Goal: Task Accomplishment & Management: Use online tool/utility

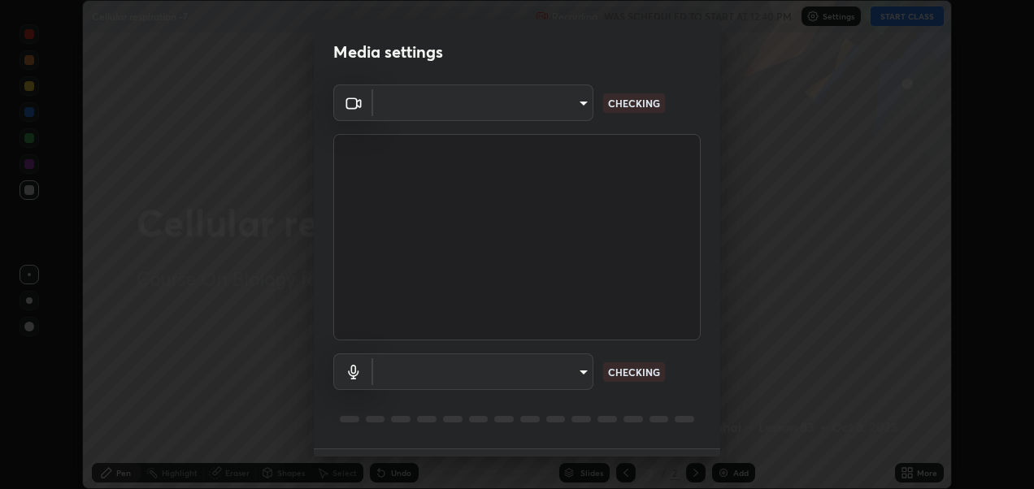
scroll to position [44, 0]
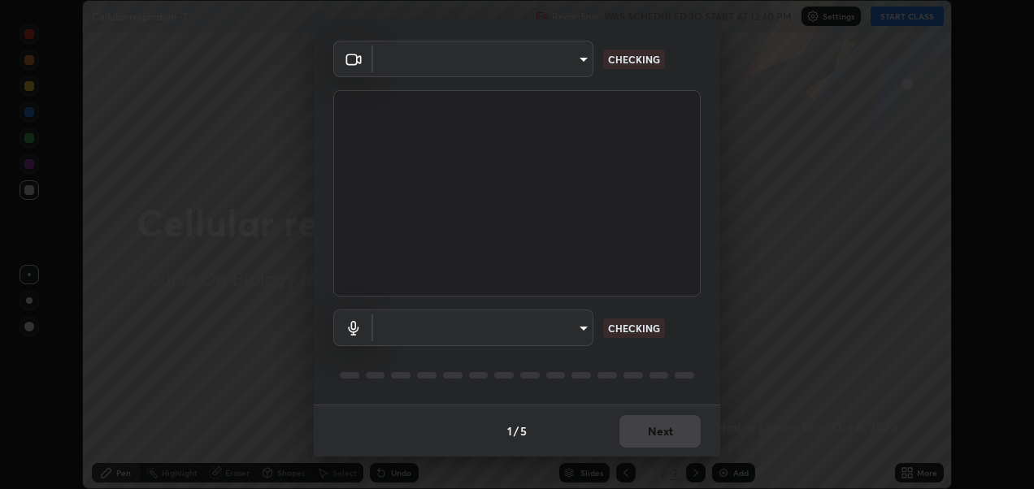
type input "2d2e2489656aed81fa1717d56b5087f64160cedd5dfe9d71df32aea02503d73d"
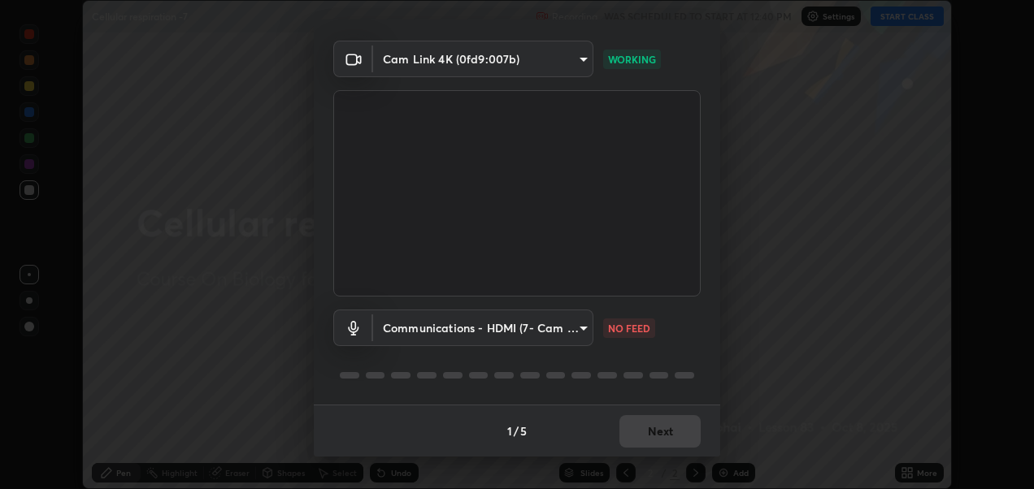
click at [551, 330] on body "Erase all Cellular respiration -7 Recording WAS SCHEDULED TO START AT 12:40 PM …" at bounding box center [517, 244] width 1034 height 489
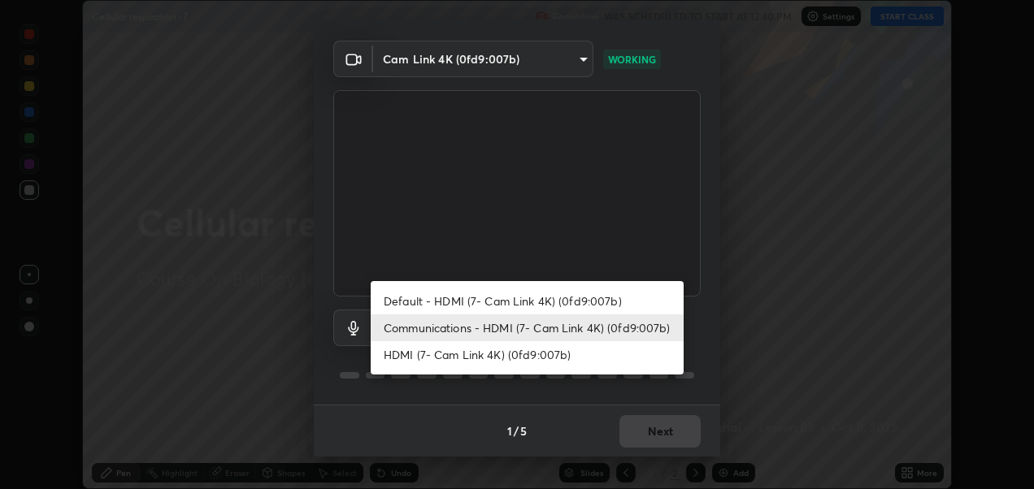
click at [557, 294] on li "Default - HDMI (7- Cam Link 4K) (0fd9:007b)" at bounding box center [527, 301] width 313 height 27
type input "default"
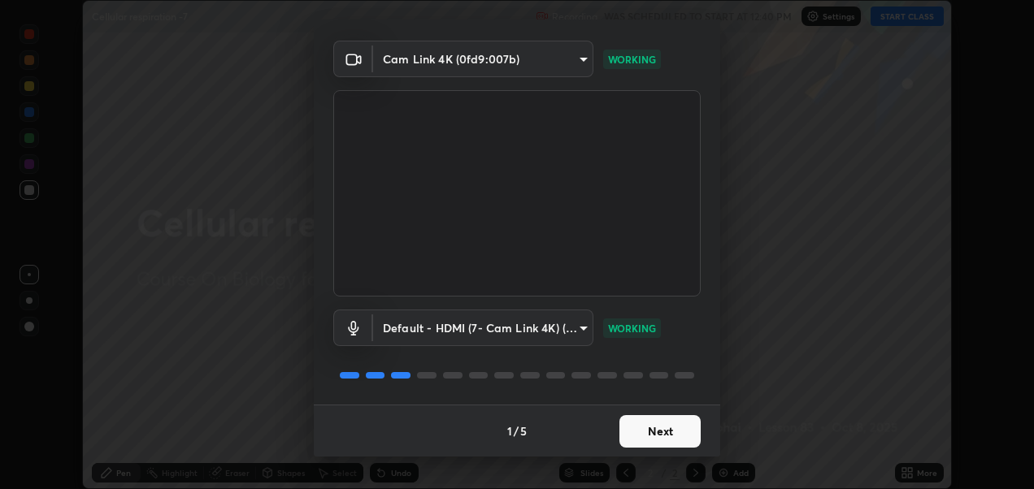
click at [671, 428] on button "Next" at bounding box center [659, 431] width 81 height 33
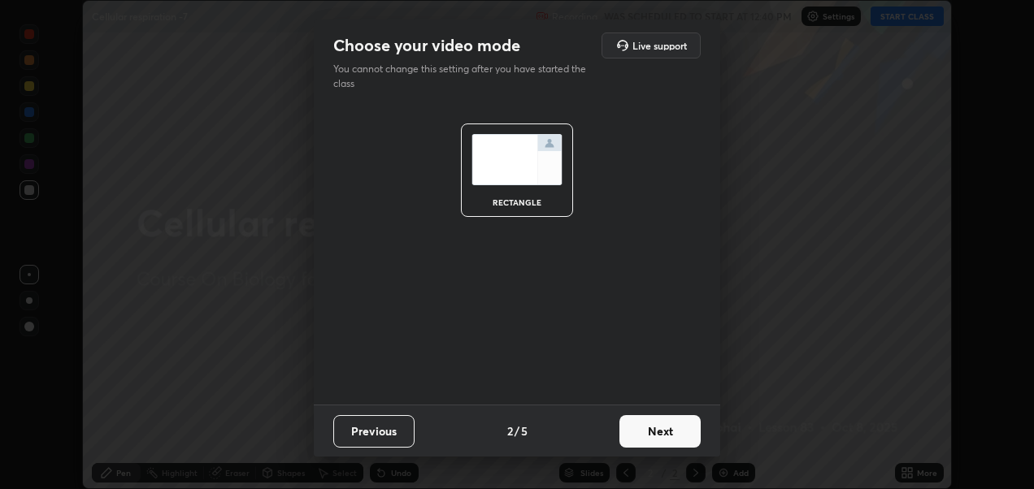
click at [674, 430] on button "Next" at bounding box center [659, 431] width 81 height 33
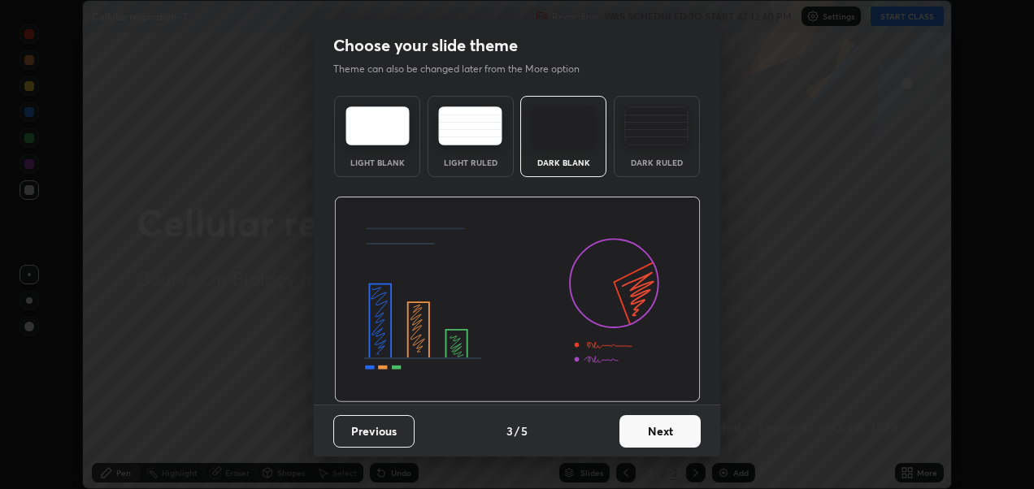
click at [684, 423] on button "Next" at bounding box center [659, 431] width 81 height 33
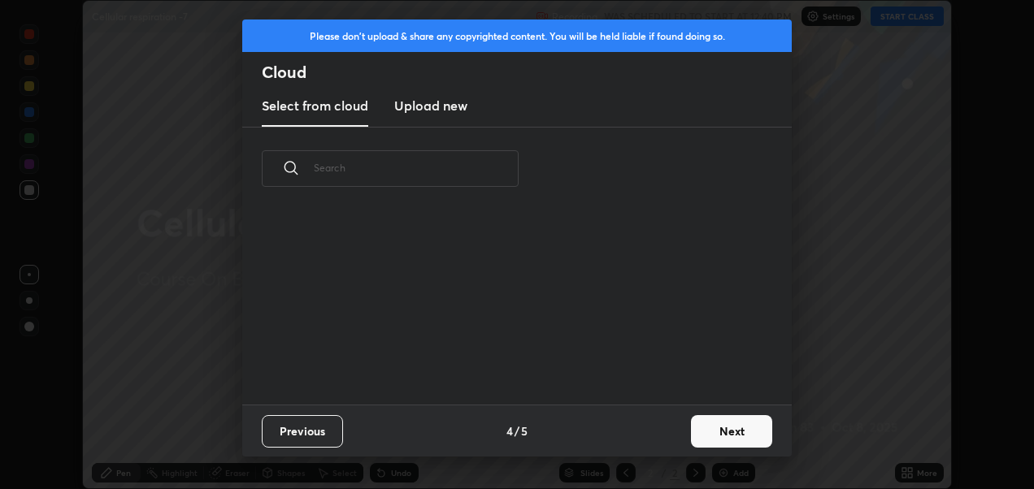
click at [732, 427] on button "Next" at bounding box center [731, 431] width 81 height 33
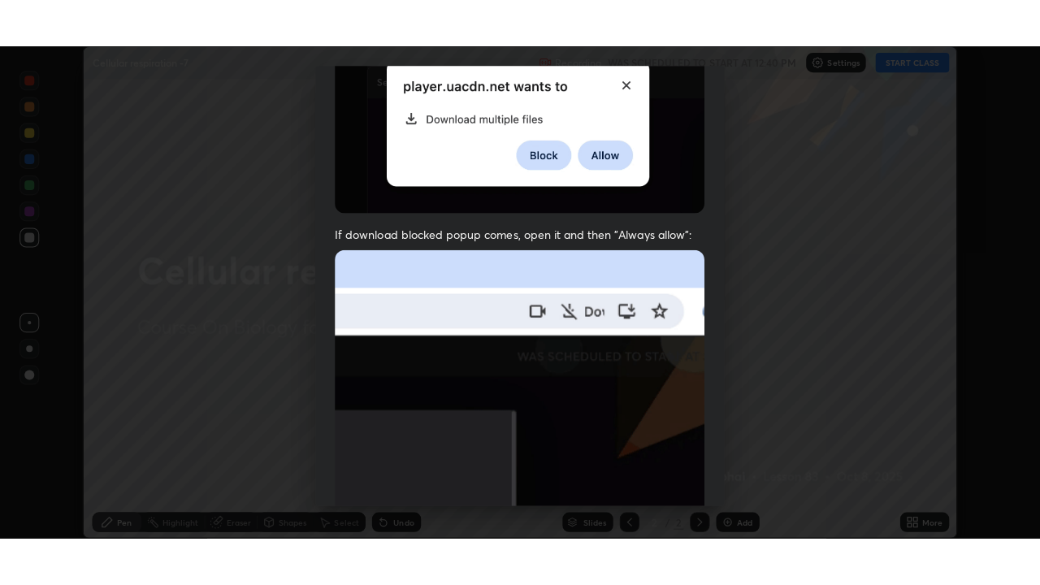
scroll to position [375, 0]
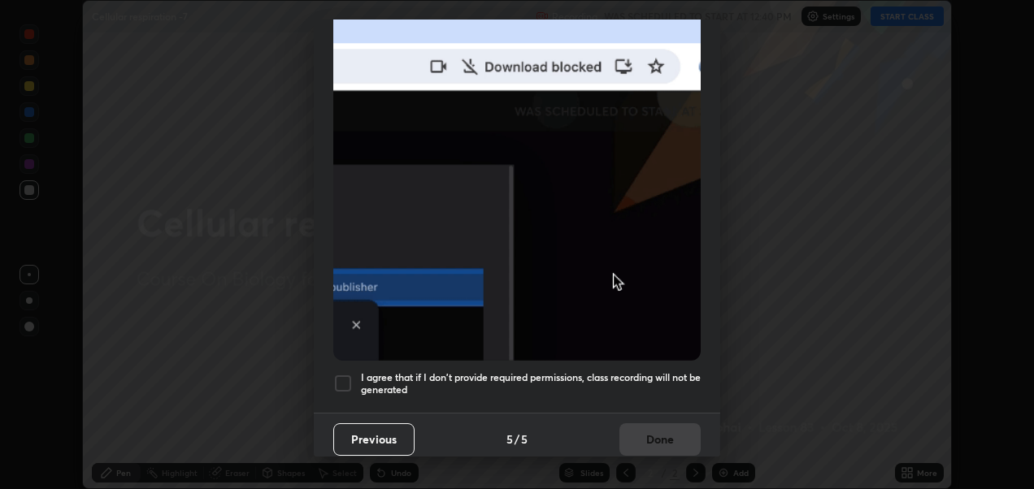
click at [341, 374] on div at bounding box center [343, 384] width 20 height 20
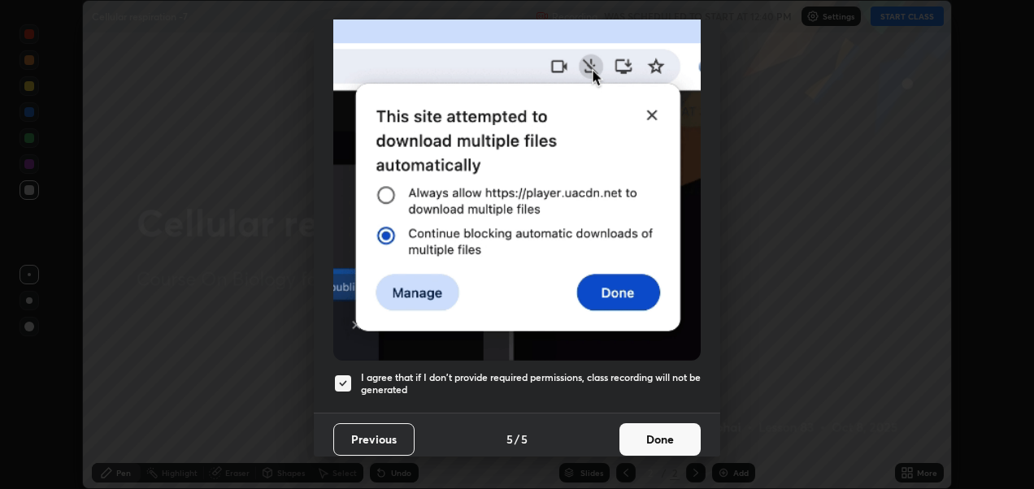
click at [652, 426] on button "Done" at bounding box center [659, 439] width 81 height 33
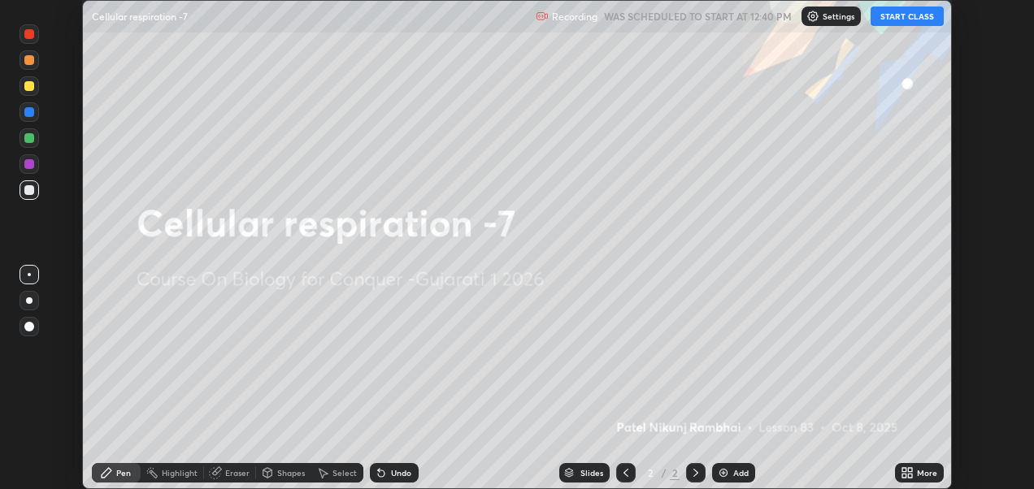
click at [900, 16] on button "START CLASS" at bounding box center [906, 17] width 73 height 20
click at [915, 471] on div "More" at bounding box center [919, 473] width 49 height 20
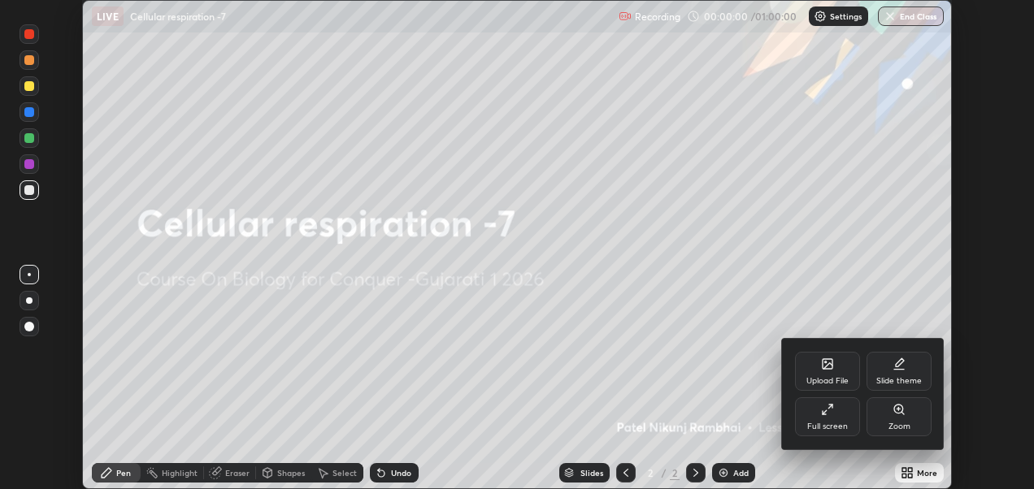
click at [836, 411] on div "Full screen" at bounding box center [827, 416] width 65 height 39
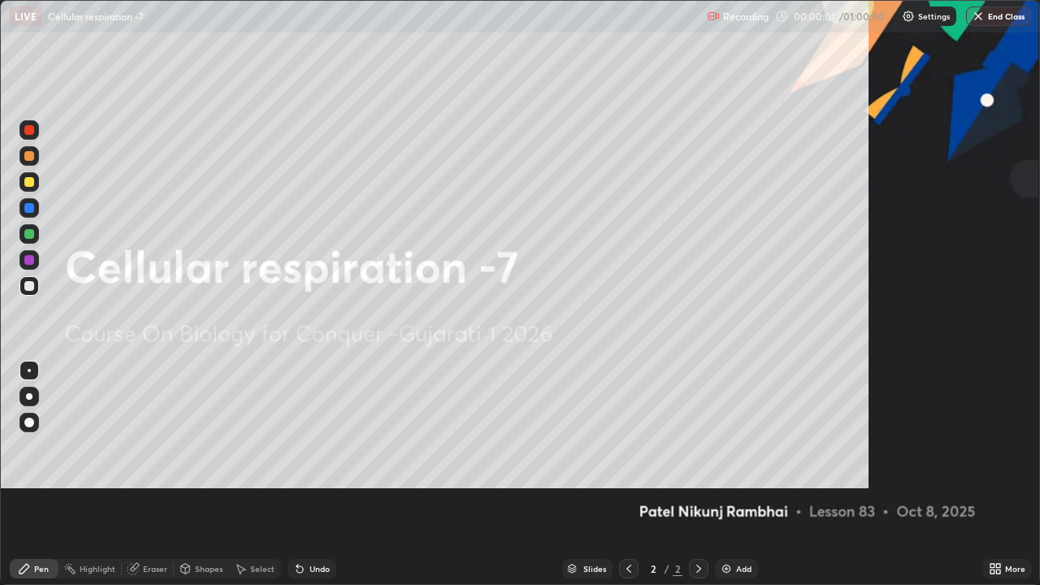
scroll to position [585, 1040]
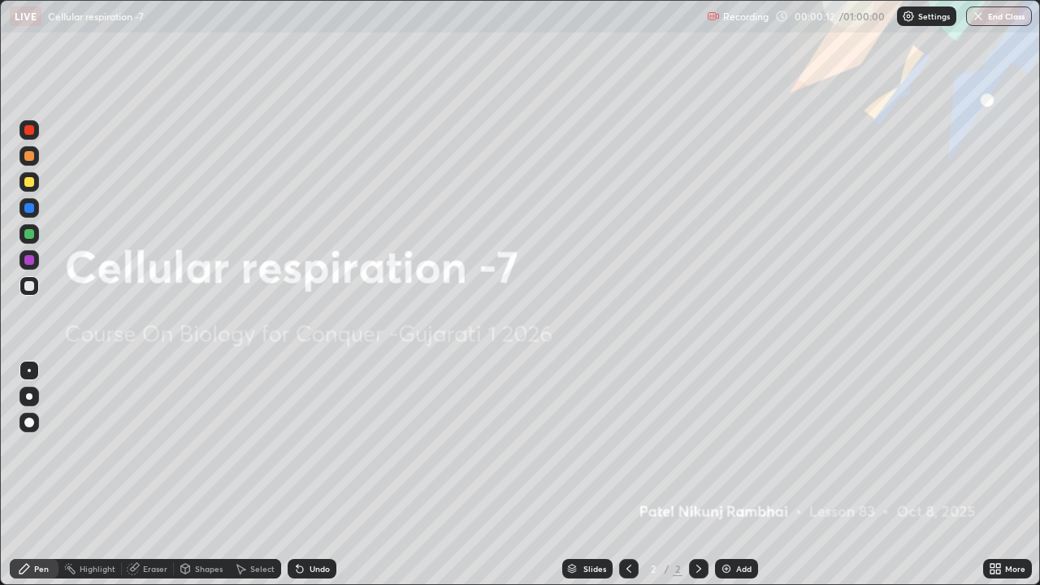
click at [726, 488] on img at bounding box center [726, 568] width 13 height 13
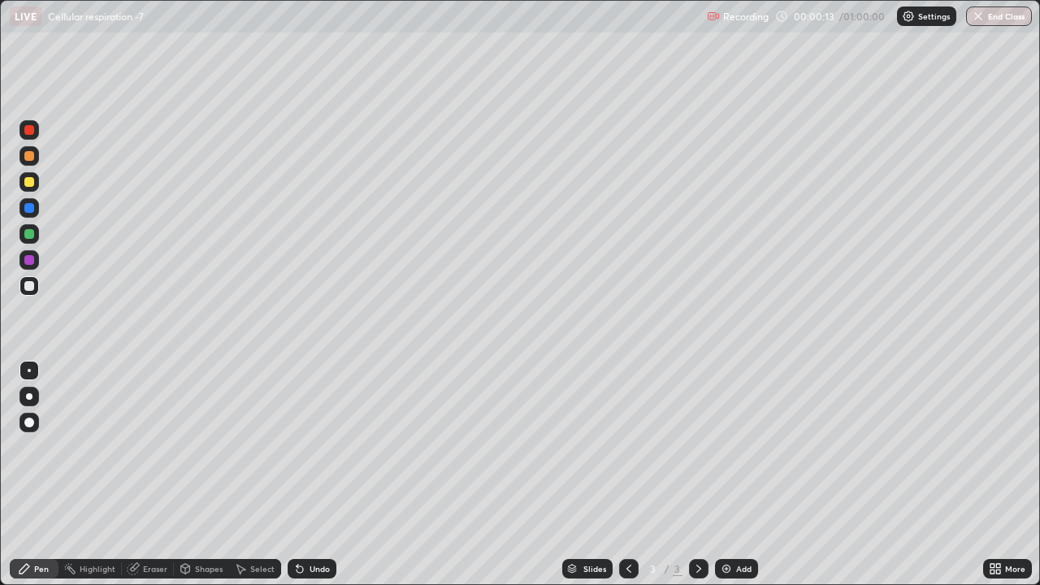
click at [727, 488] on img at bounding box center [726, 568] width 13 height 13
click at [723, 488] on img at bounding box center [726, 568] width 13 height 13
click at [723, 488] on div "Add" at bounding box center [736, 569] width 43 height 20
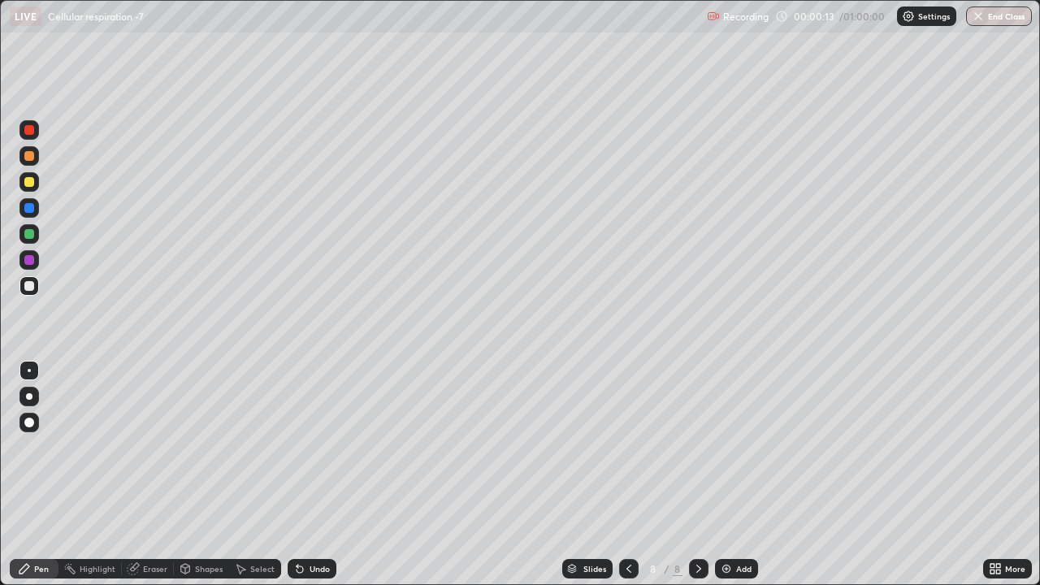
click at [724, 488] on img at bounding box center [726, 568] width 13 height 13
click at [725, 488] on img at bounding box center [726, 568] width 13 height 13
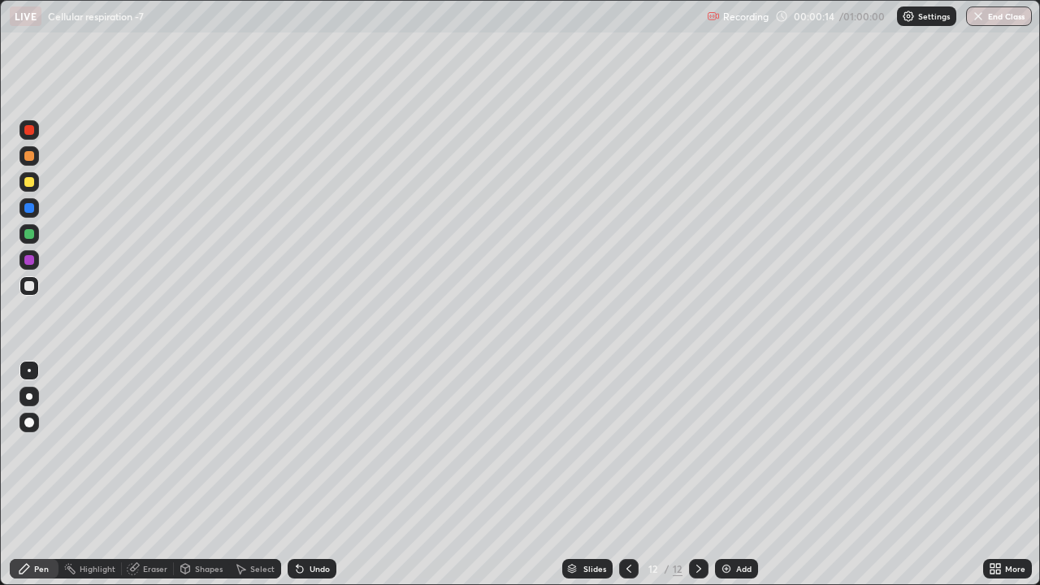
click at [725, 488] on img at bounding box center [726, 568] width 13 height 13
click at [723, 488] on img at bounding box center [726, 568] width 13 height 13
click at [724, 488] on img at bounding box center [726, 568] width 13 height 13
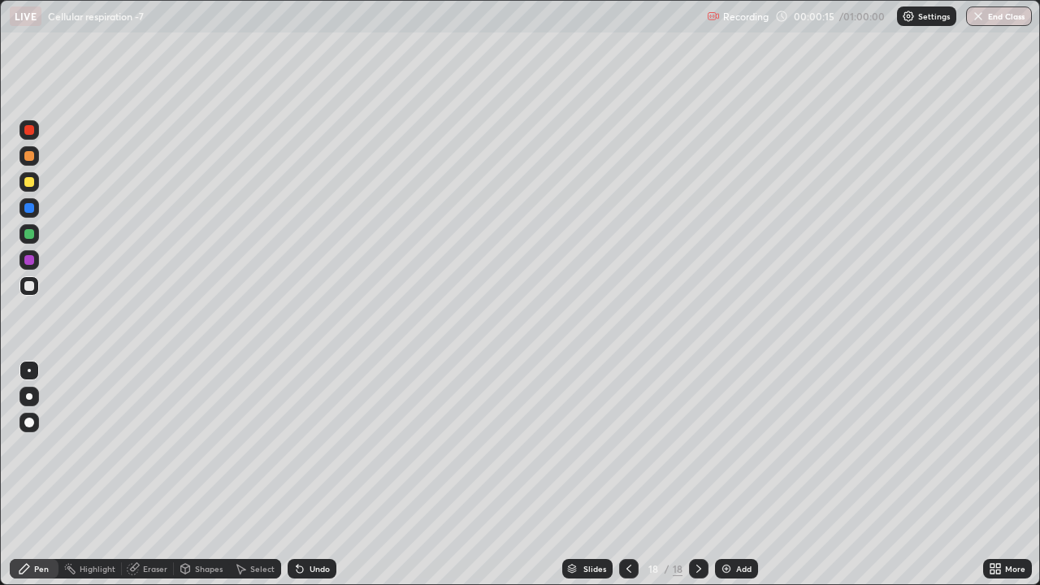
click at [725, 488] on img at bounding box center [726, 568] width 13 height 13
click at [627, 488] on icon at bounding box center [628, 568] width 13 height 13
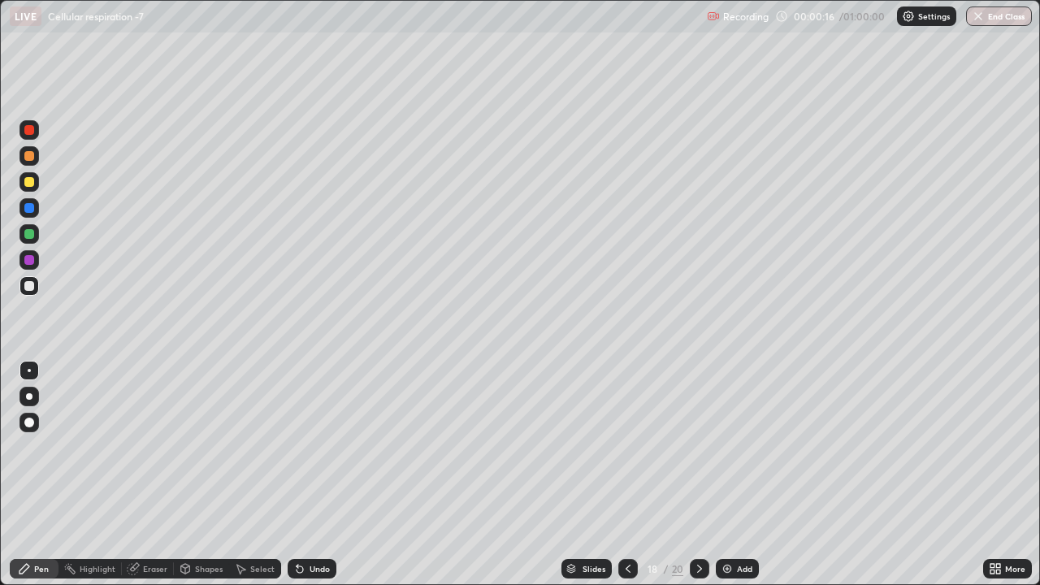
click at [627, 488] on icon at bounding box center [628, 568] width 13 height 13
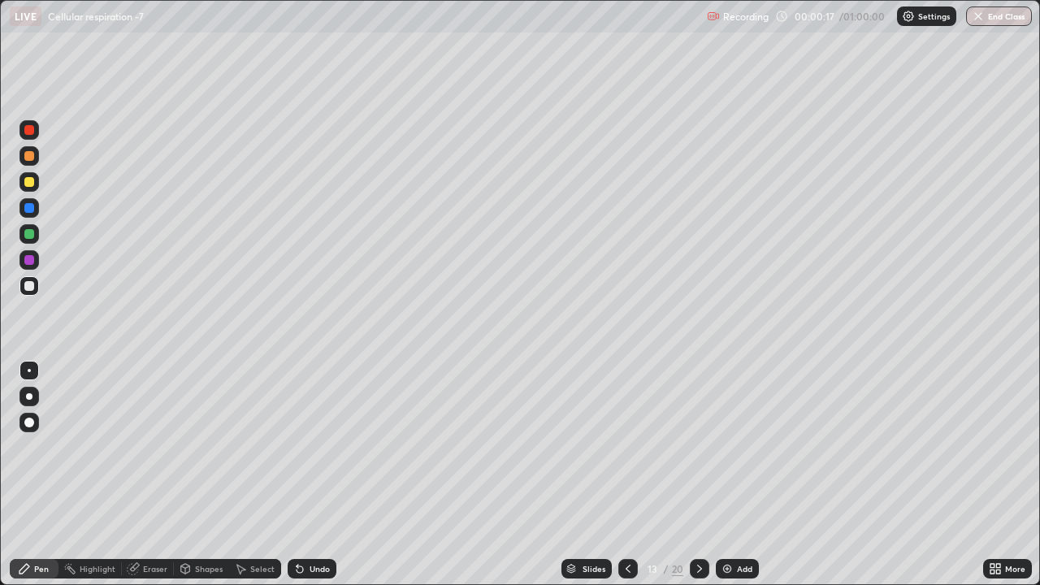
click at [627, 488] on icon at bounding box center [628, 568] width 13 height 13
click at [627, 488] on icon at bounding box center [628, 569] width 5 height 8
click at [626, 488] on icon at bounding box center [628, 569] width 5 height 8
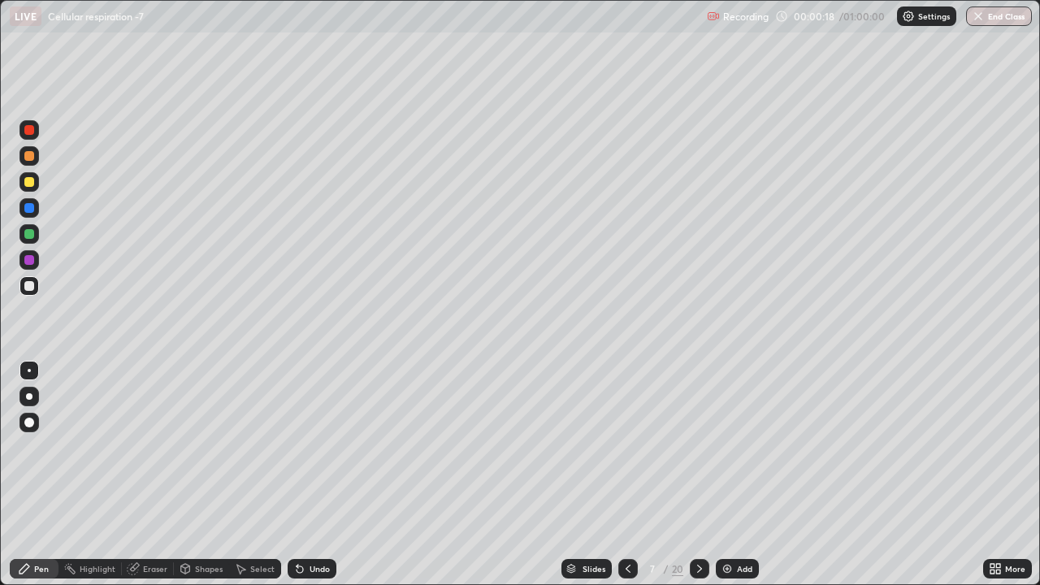
click at [626, 488] on icon at bounding box center [628, 569] width 5 height 8
click at [627, 488] on icon at bounding box center [628, 568] width 13 height 13
click at [30, 284] on div at bounding box center [29, 286] width 10 height 10
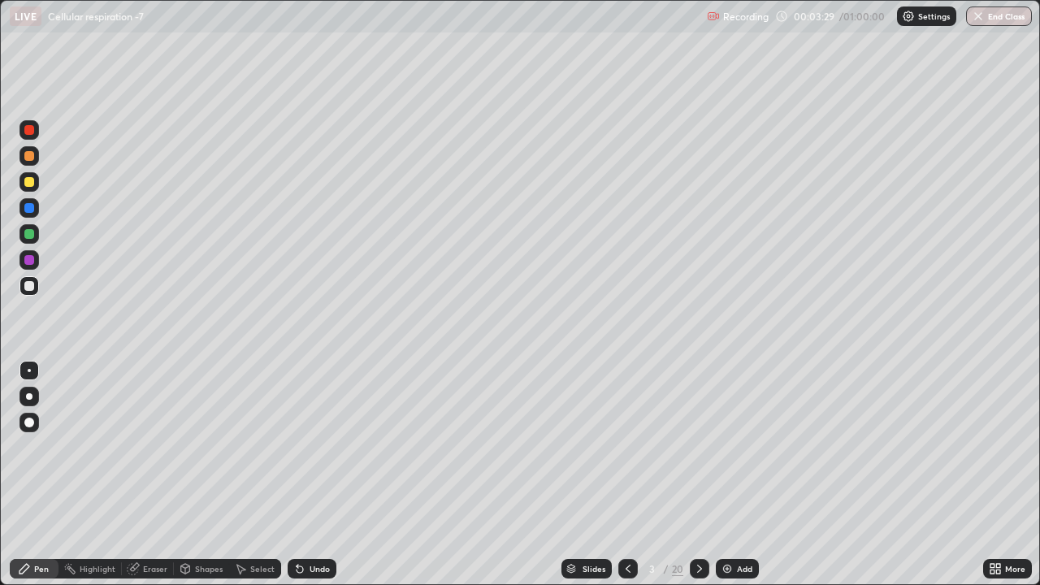
click at [26, 399] on div at bounding box center [30, 397] width 20 height 20
click at [150, 488] on div "Eraser" at bounding box center [155, 569] width 24 height 8
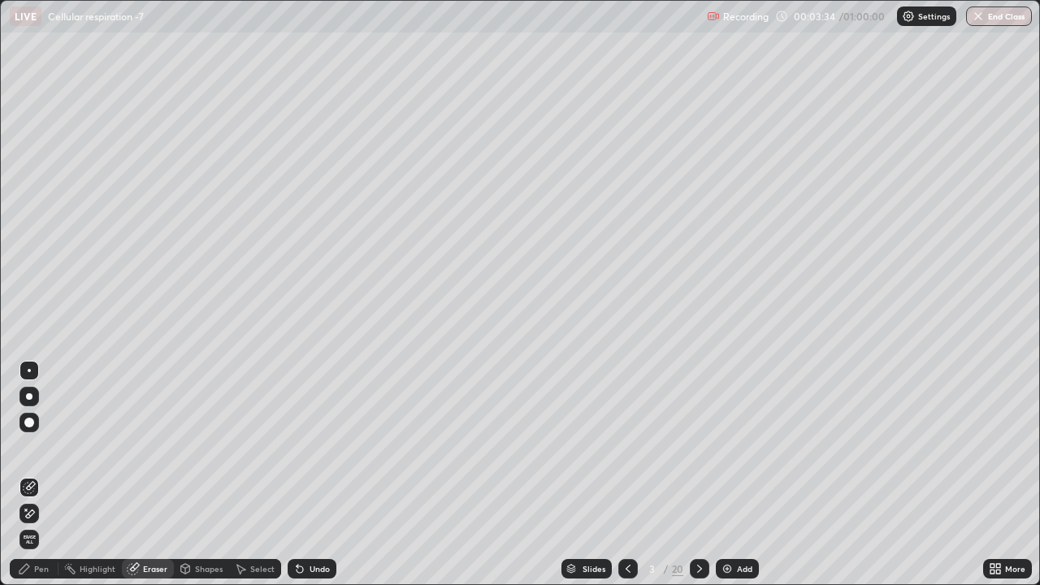
click at [36, 488] on div "Pen" at bounding box center [41, 569] width 15 height 8
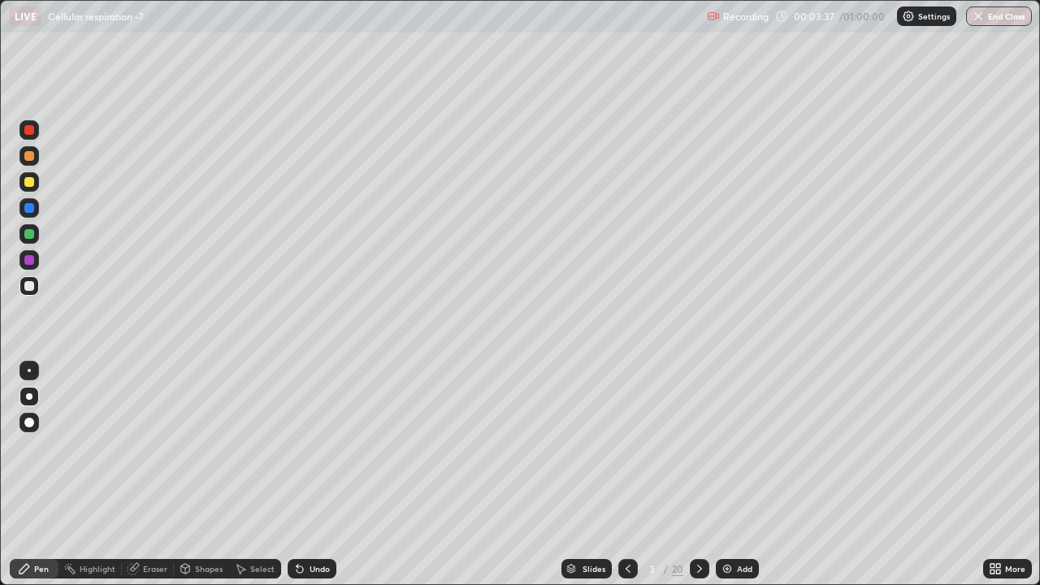
click at [147, 488] on div "Eraser" at bounding box center [155, 569] width 24 height 8
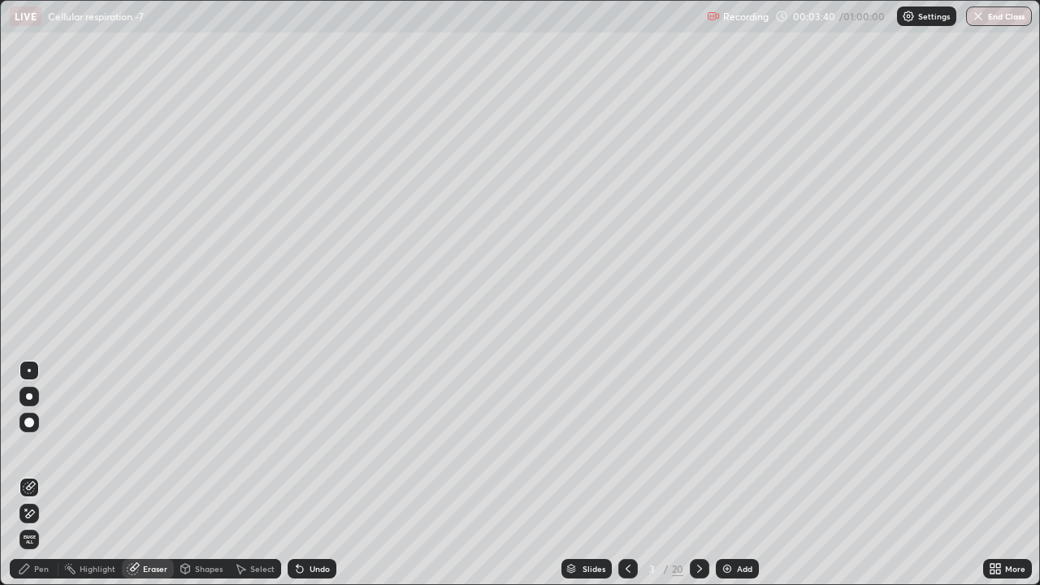
click at [35, 488] on div "Pen" at bounding box center [41, 569] width 15 height 8
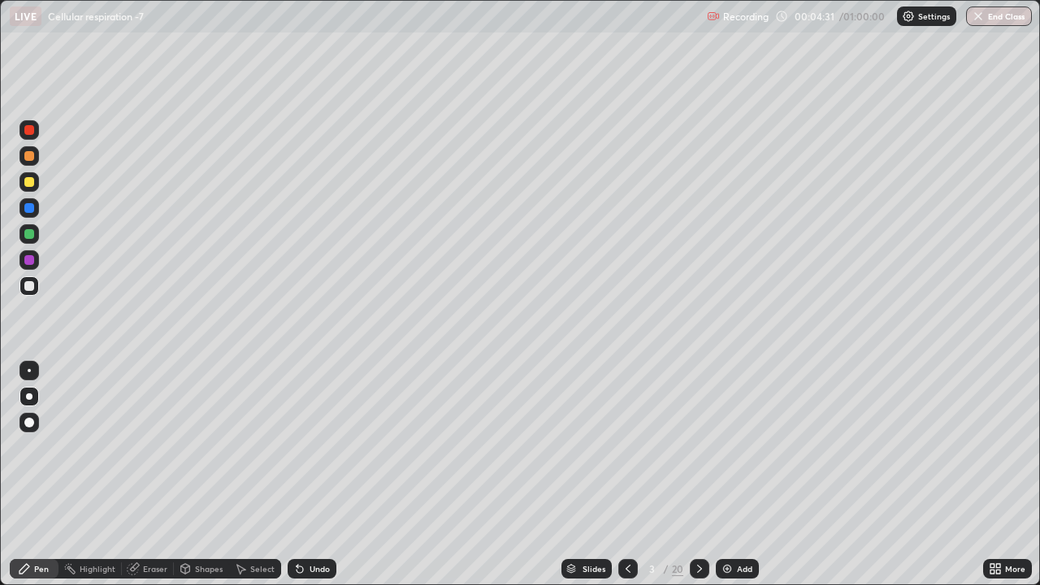
click at [29, 183] on div at bounding box center [29, 182] width 10 height 10
click at [29, 281] on div at bounding box center [29, 286] width 10 height 10
click at [11, 488] on div "Erase all" at bounding box center [29, 293] width 39 height 520
click at [148, 488] on div "Eraser" at bounding box center [155, 569] width 24 height 8
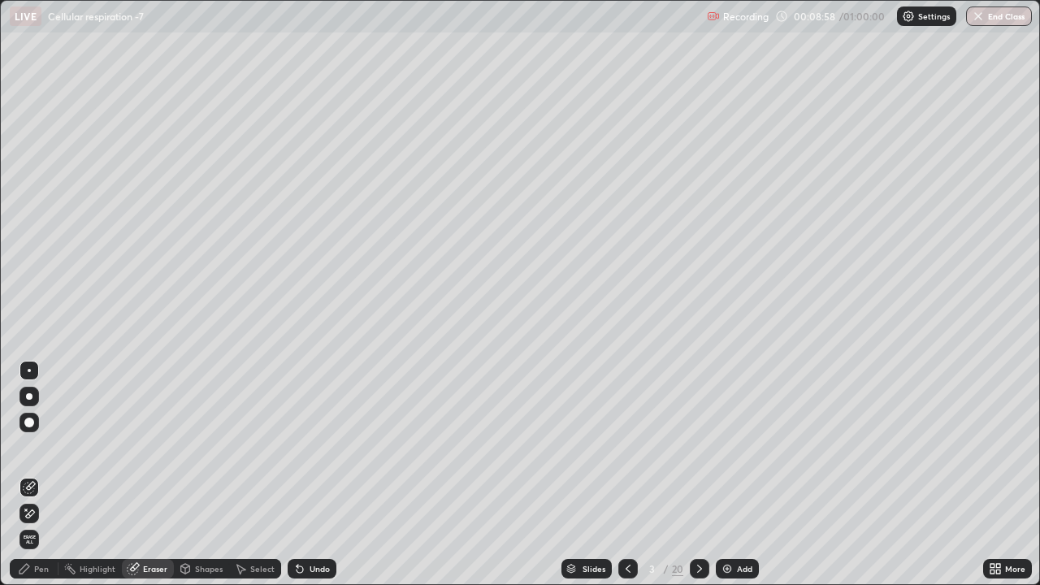
click at [40, 488] on div "Pen" at bounding box center [41, 569] width 15 height 8
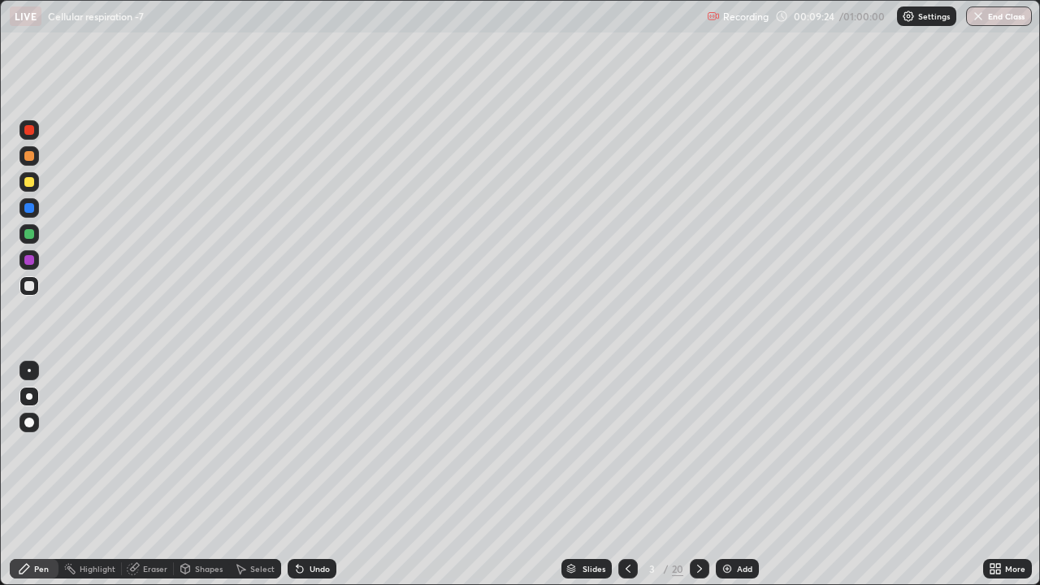
click at [18, 488] on div at bounding box center [29, 455] width 26 height 195
click at [697, 488] on div at bounding box center [700, 569] width 20 height 20
click at [150, 488] on div "Eraser" at bounding box center [155, 569] width 24 height 8
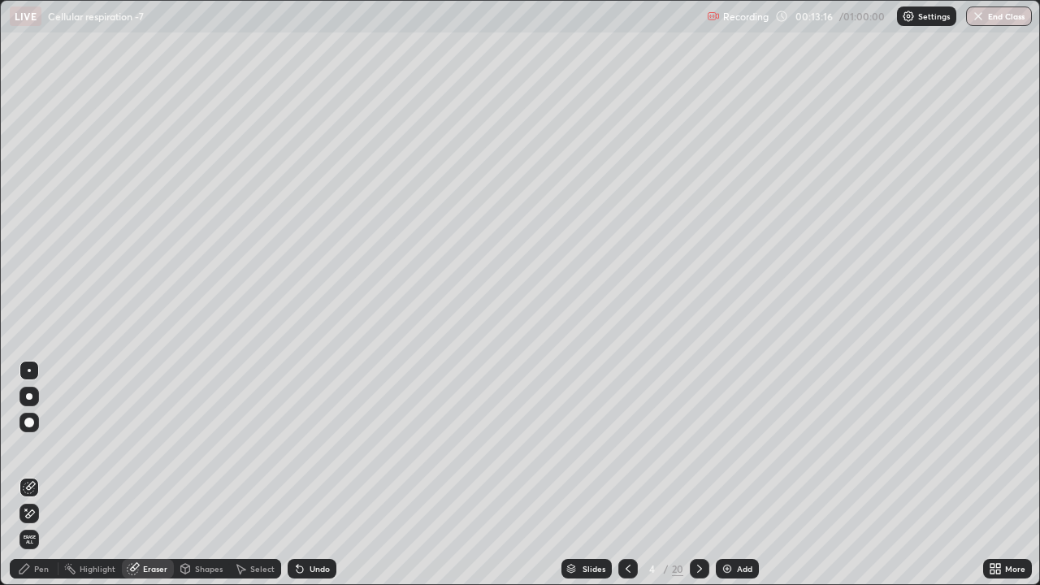
click at [45, 488] on div "Pen" at bounding box center [34, 569] width 49 height 20
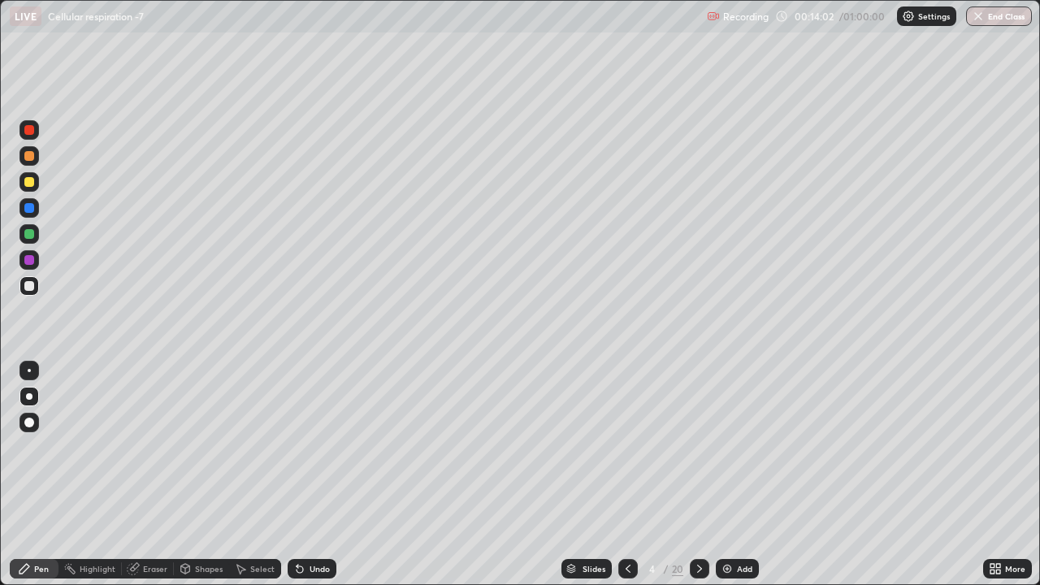
click at [150, 488] on div "Eraser" at bounding box center [155, 569] width 24 height 8
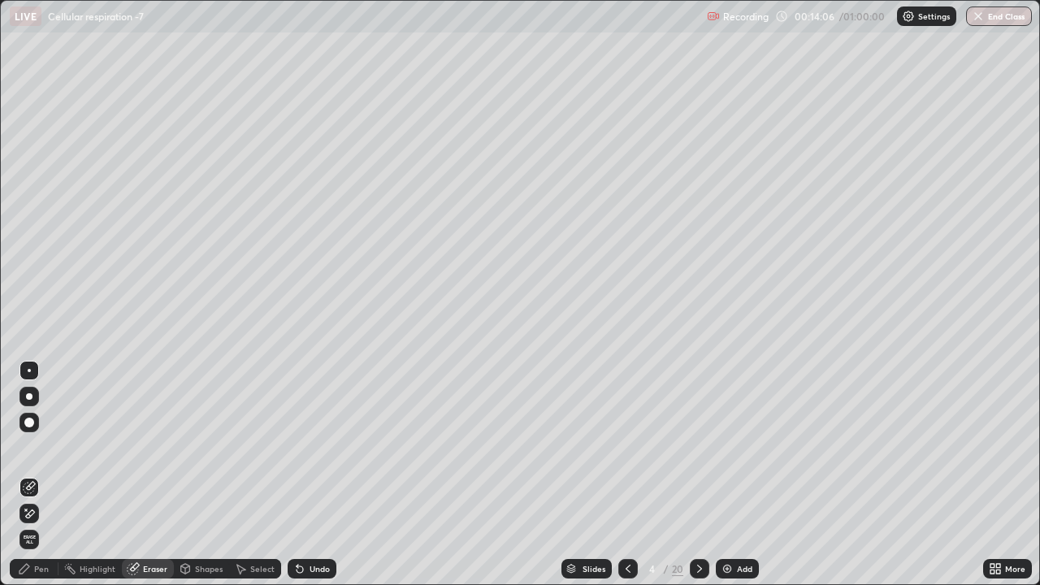
click at [37, 488] on div "Pen" at bounding box center [41, 569] width 15 height 8
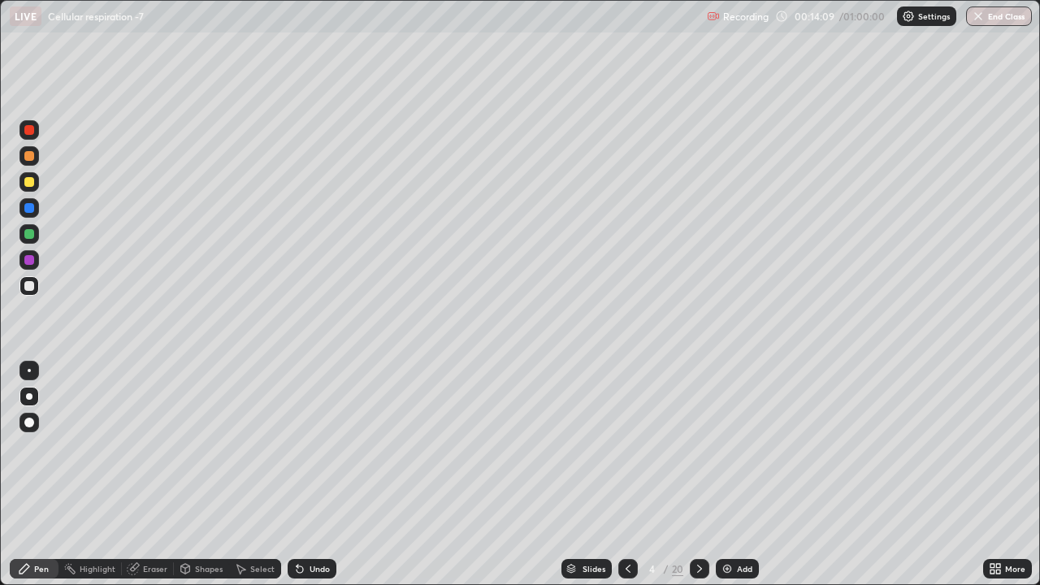
click at [146, 488] on div "Eraser" at bounding box center [155, 569] width 24 height 8
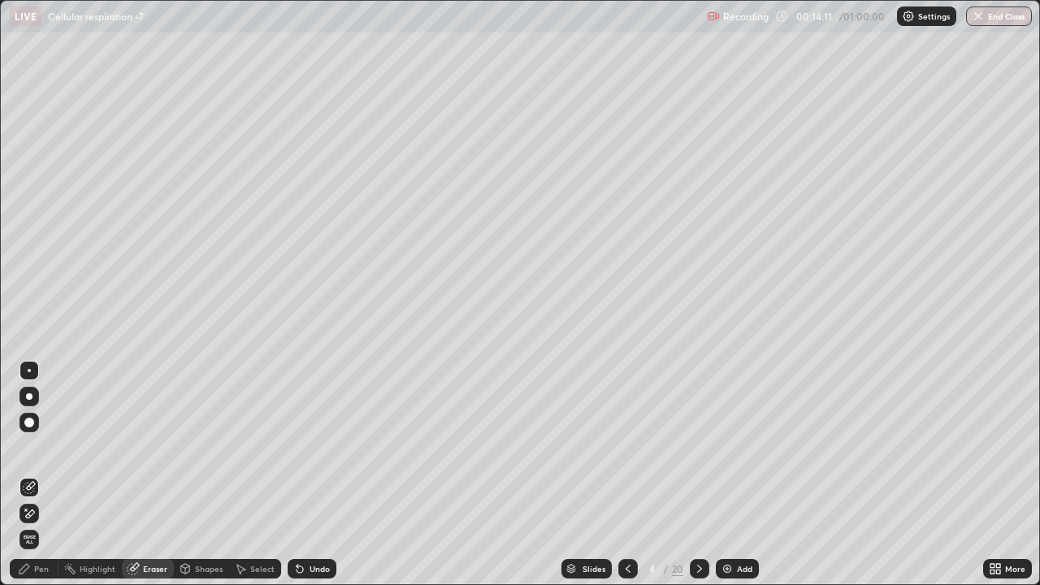
click at [34, 488] on div "Pen" at bounding box center [41, 569] width 15 height 8
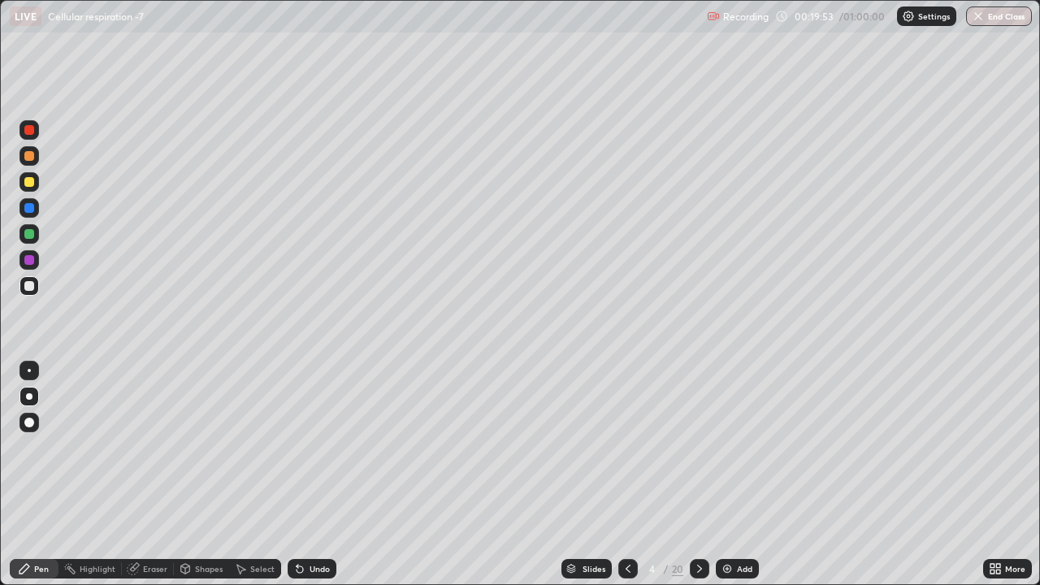
click at [628, 488] on icon at bounding box center [628, 569] width 5 height 8
click at [0, 488] on div "Setting up your live class Unacademy team wishes you a very happy birthday! May…" at bounding box center [520, 292] width 1040 height 585
click at [699, 488] on icon at bounding box center [699, 569] width 5 height 8
click at [697, 488] on icon at bounding box center [699, 568] width 13 height 13
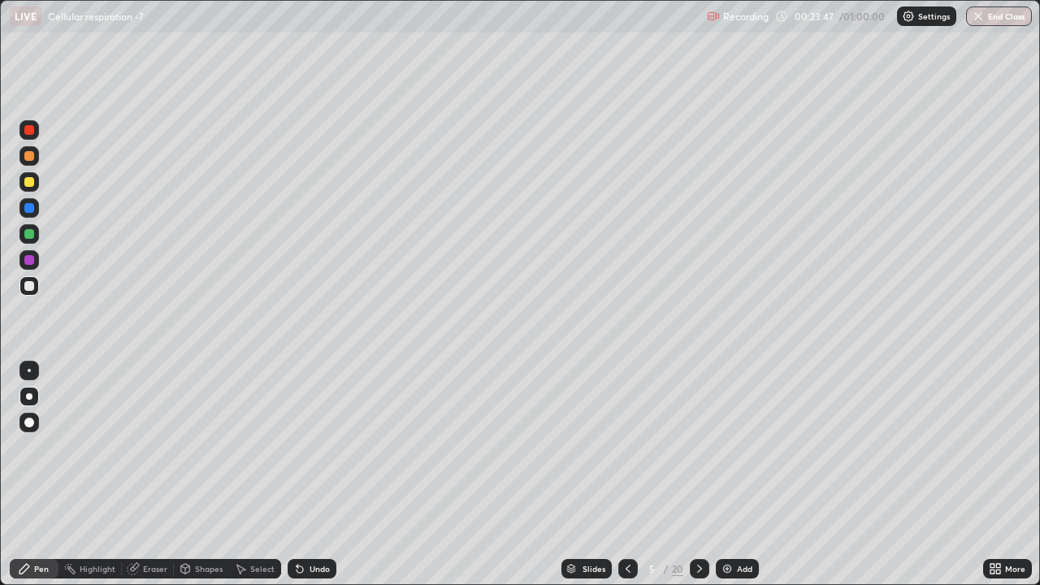
click at [139, 488] on div "Eraser" at bounding box center [148, 569] width 52 height 20
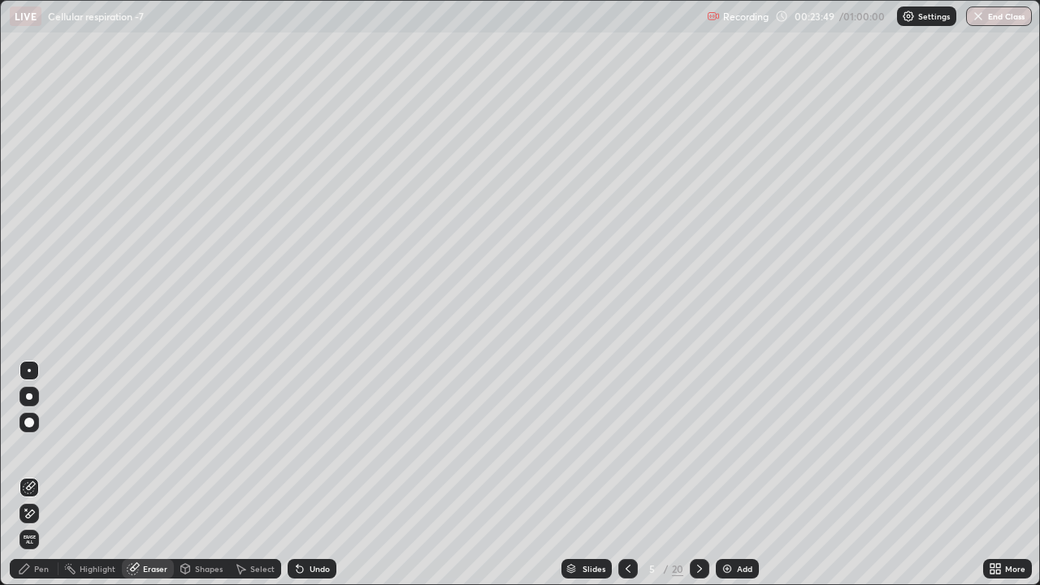
click at [27, 488] on div "Pen" at bounding box center [34, 569] width 49 height 20
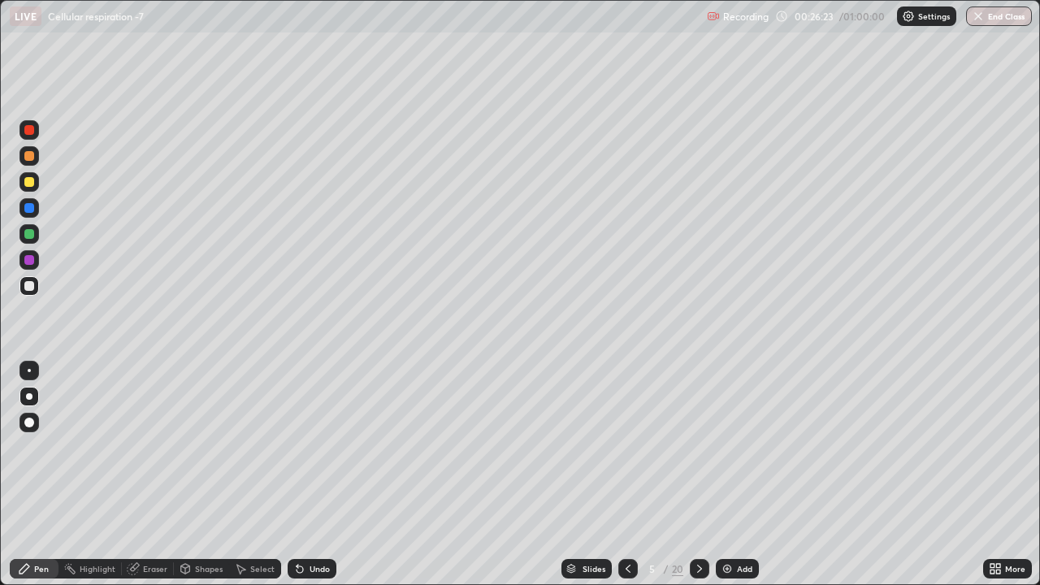
click at [697, 488] on icon at bounding box center [699, 568] width 13 height 13
click at [27, 181] on div at bounding box center [29, 182] width 10 height 10
click at [27, 284] on div at bounding box center [29, 286] width 10 height 10
click at [27, 286] on div at bounding box center [29, 286] width 10 height 10
click at [30, 181] on div at bounding box center [29, 182] width 10 height 10
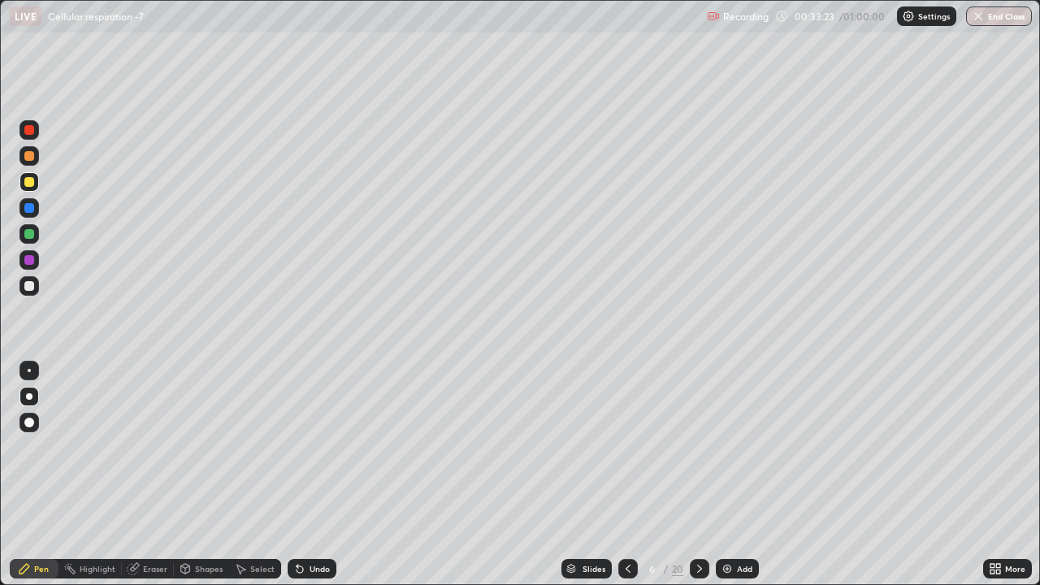
click at [30, 286] on div at bounding box center [29, 286] width 10 height 10
click at [143, 488] on div "Eraser" at bounding box center [155, 569] width 24 height 8
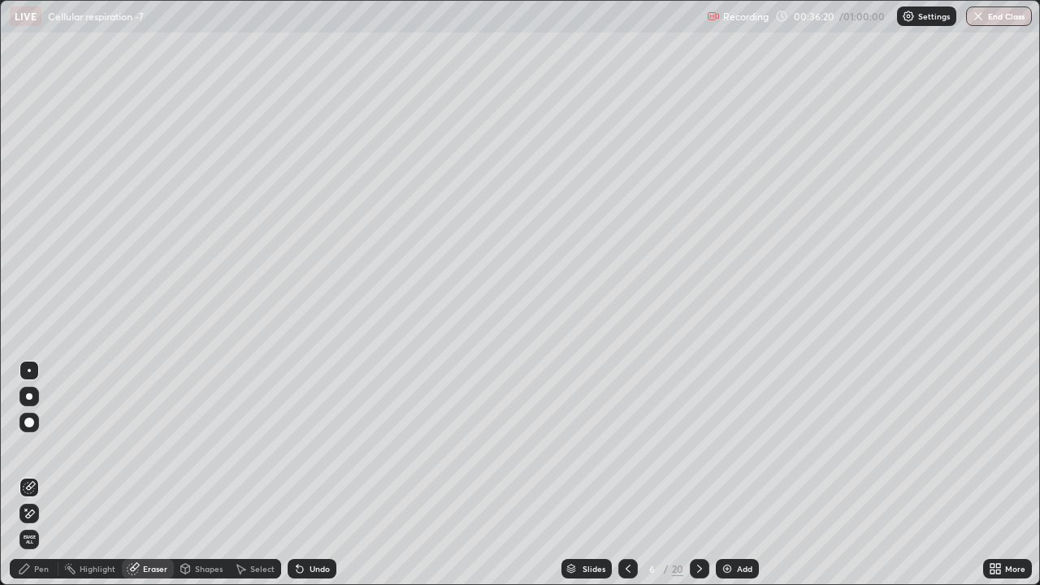
click at [33, 488] on div "Pen" at bounding box center [34, 569] width 49 height 20
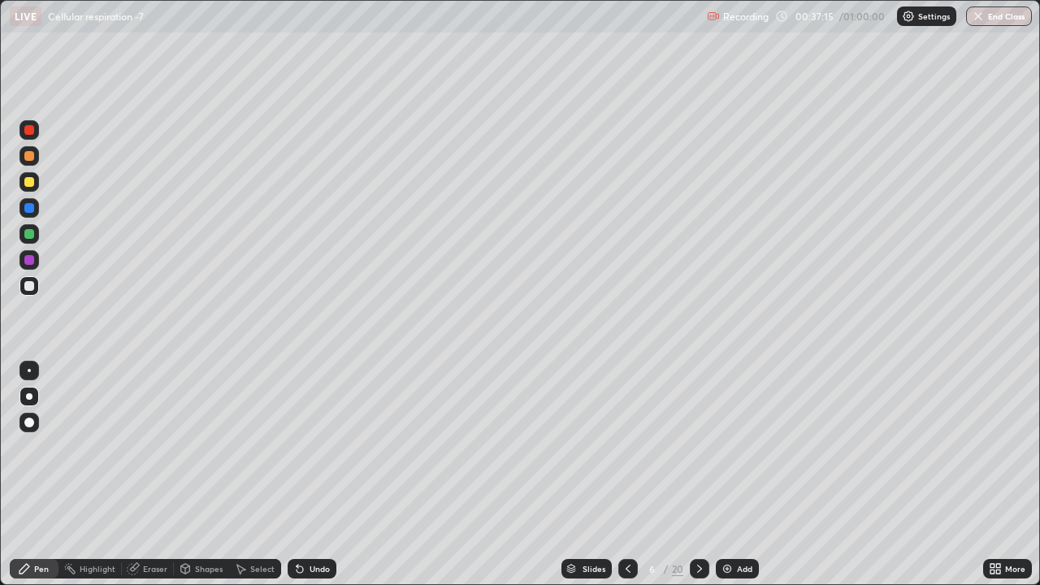
click at [698, 488] on icon at bounding box center [699, 568] width 13 height 13
click at [699, 488] on icon at bounding box center [699, 568] width 13 height 13
click at [30, 182] on div at bounding box center [29, 182] width 10 height 10
click at [628, 488] on icon at bounding box center [628, 568] width 13 height 13
click at [695, 488] on icon at bounding box center [699, 568] width 13 height 13
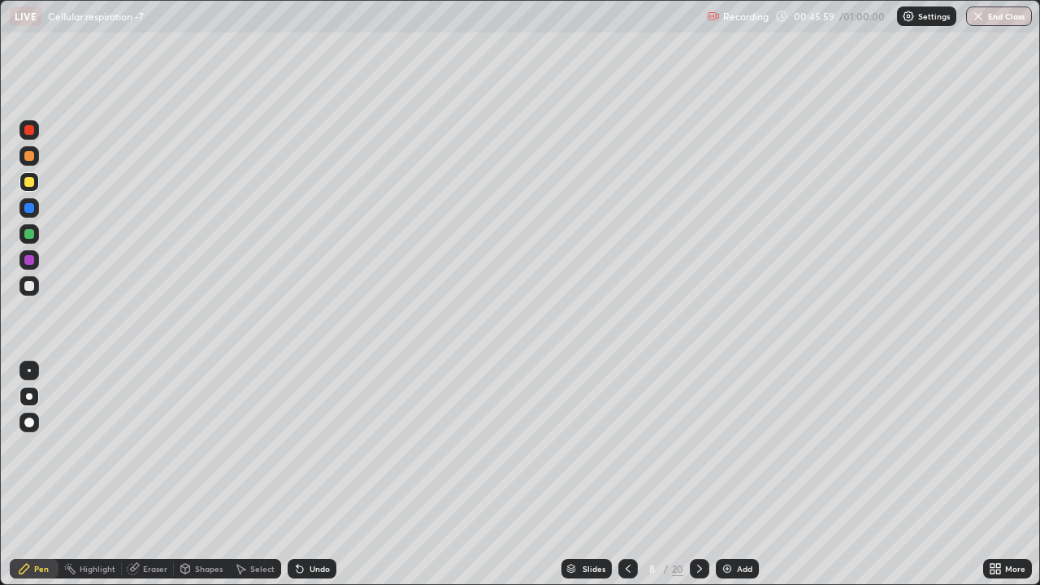
click at [697, 488] on icon at bounding box center [699, 568] width 13 height 13
click at [27, 286] on div at bounding box center [29, 286] width 10 height 10
click at [698, 488] on icon at bounding box center [699, 568] width 13 height 13
click at [627, 488] on icon at bounding box center [628, 568] width 13 height 13
click at [141, 488] on div "Eraser" at bounding box center [148, 569] width 52 height 20
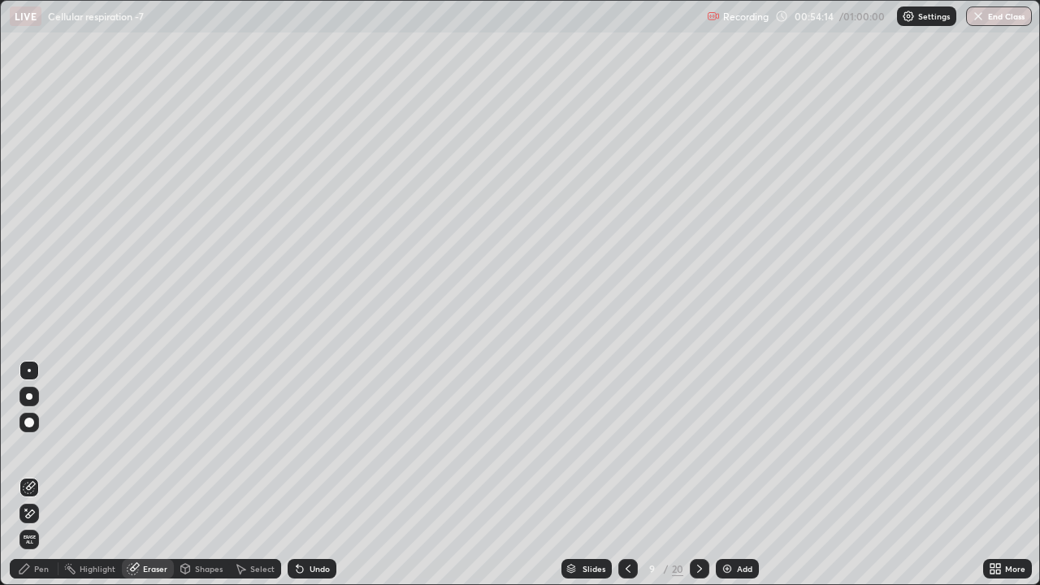
click at [30, 429] on div at bounding box center [30, 423] width 20 height 20
click at [46, 488] on div "Pen" at bounding box center [41, 569] width 15 height 8
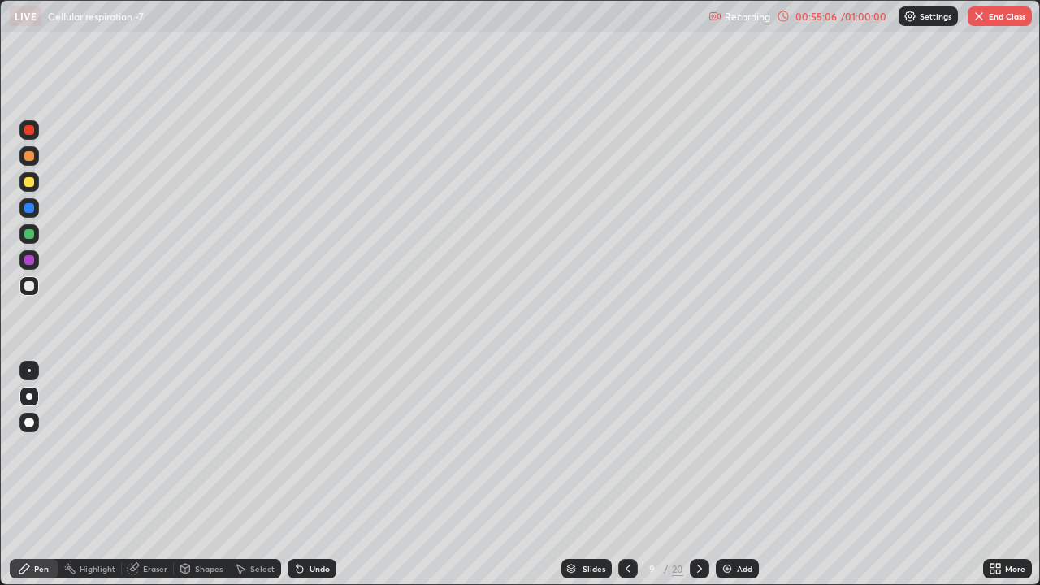
click at [28, 152] on div at bounding box center [29, 156] width 10 height 10
click at [150, 488] on div "Eraser" at bounding box center [155, 569] width 24 height 8
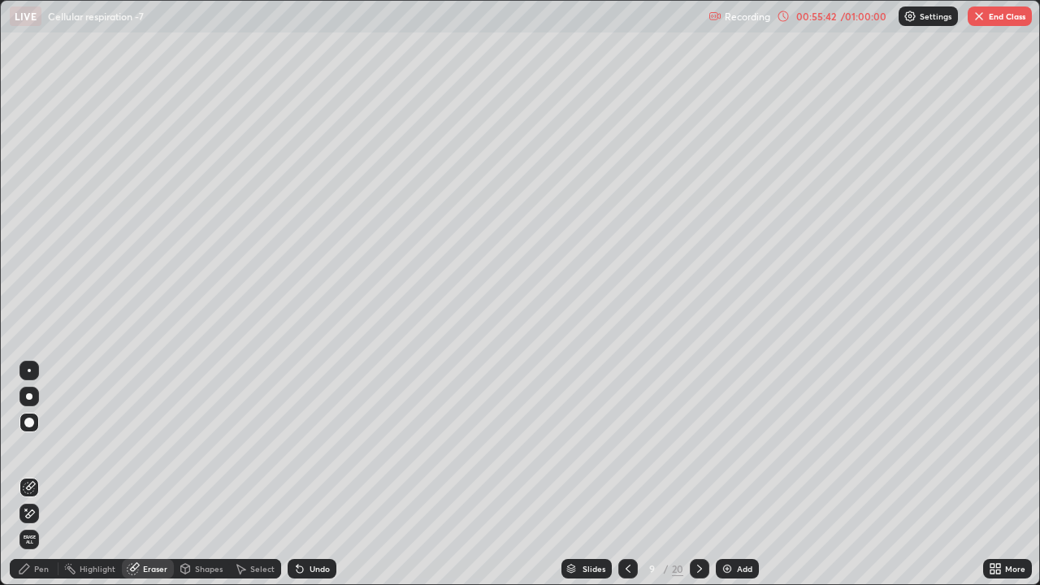
click at [42, 488] on div "Pen" at bounding box center [34, 569] width 49 height 20
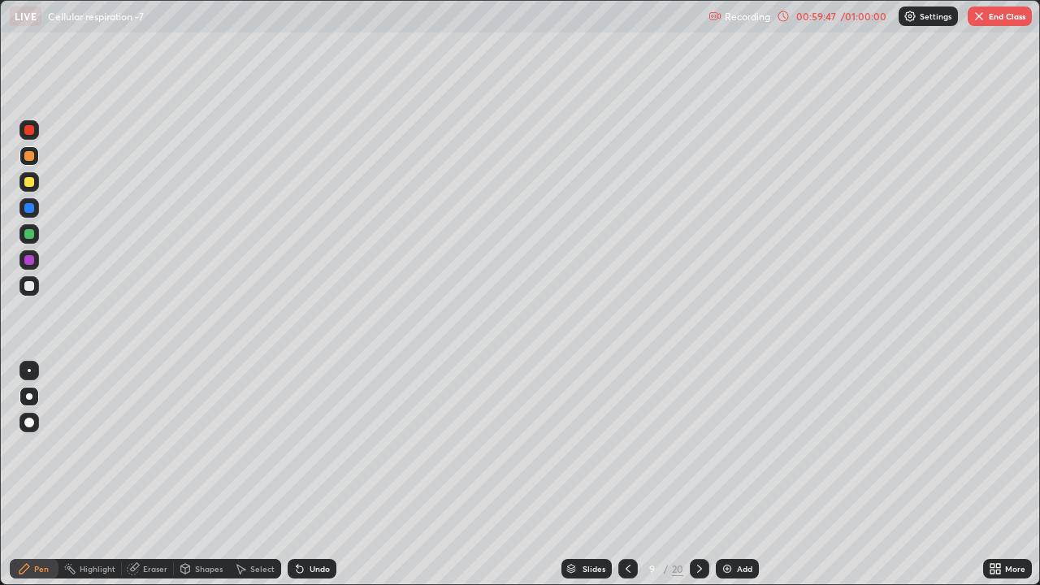
click at [987, 16] on button "End Class" at bounding box center [1000, 17] width 64 height 20
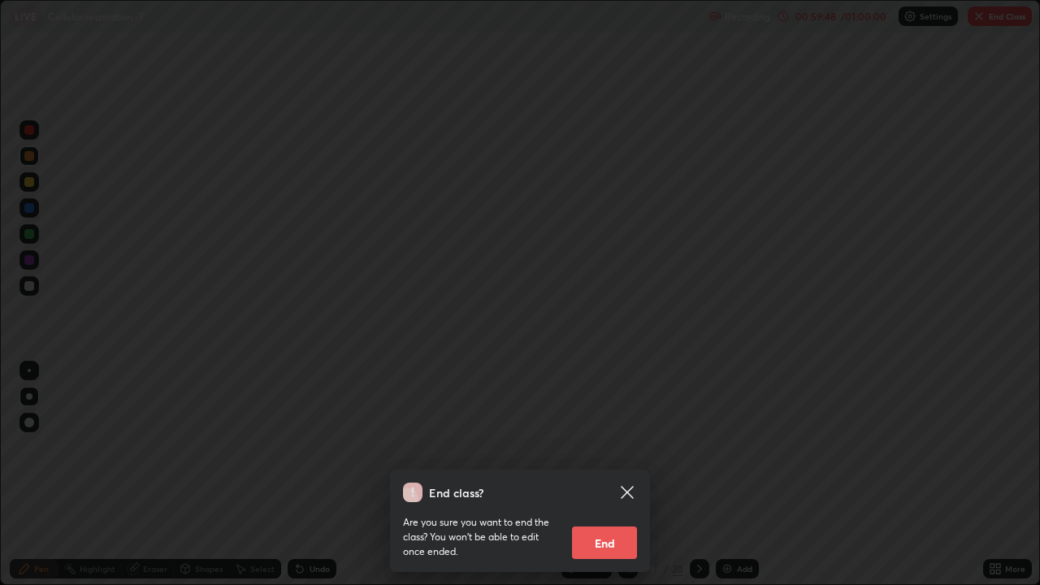
click at [597, 488] on button "End" at bounding box center [604, 543] width 65 height 33
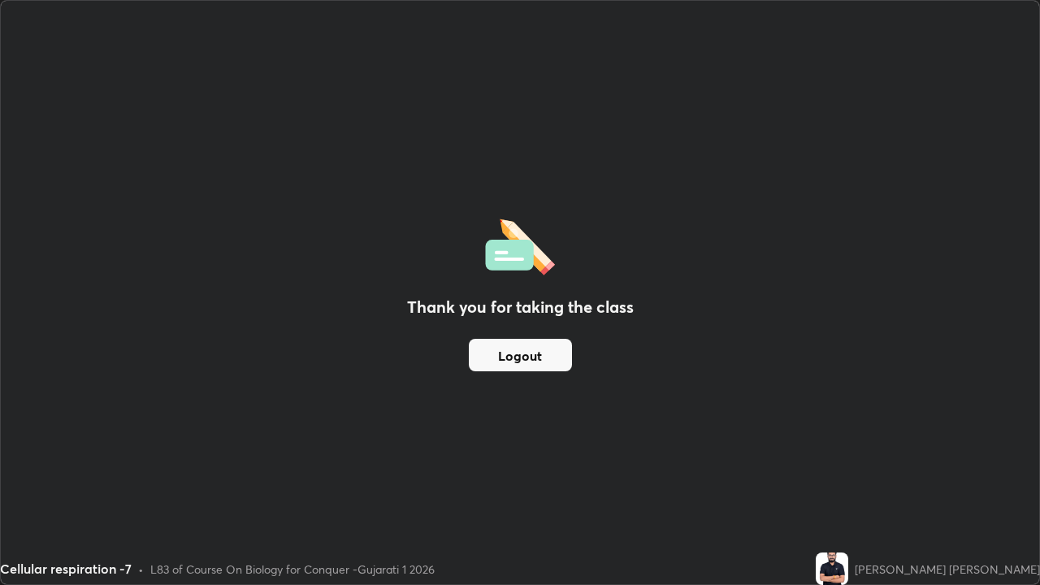
click at [536, 354] on button "Logout" at bounding box center [520, 355] width 103 height 33
